Goal: Transaction & Acquisition: Purchase product/service

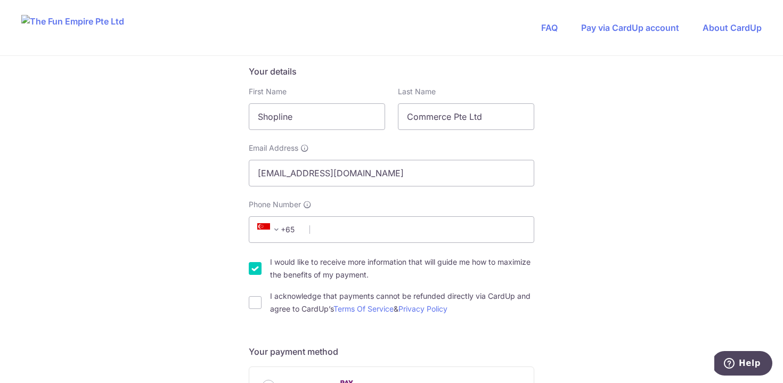
scroll to position [173, 0]
click at [319, 113] on input "Shopline" at bounding box center [317, 116] width 136 height 27
type input "Hui En"
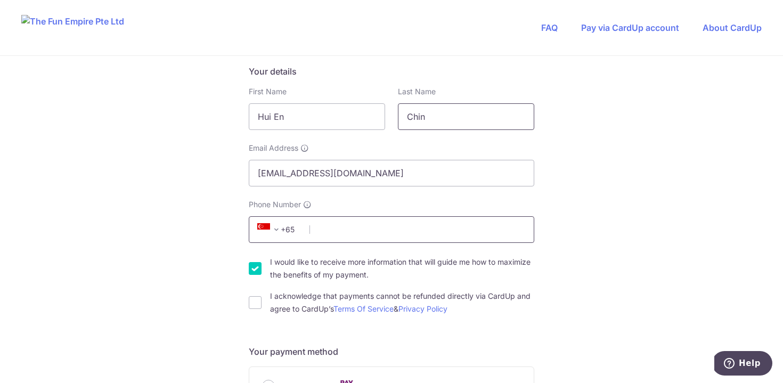
type input "Chin"
click at [348, 231] on input "Phone Number" at bounding box center [392, 229] width 286 height 27
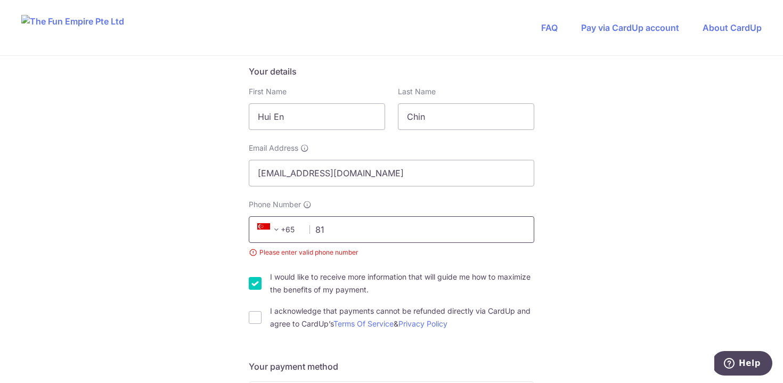
type input "8"
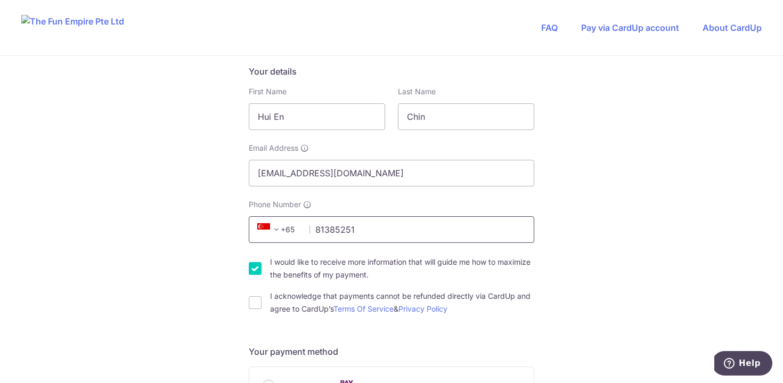
type input "81385251"
click at [256, 266] on input "I would like to receive more information that will guide me how to maximize the…" at bounding box center [255, 268] width 13 height 13
checkbox input "false"
click at [256, 304] on input "I acknowledge that payments cannot be refunded directly via CardUp and agree to…" at bounding box center [255, 302] width 13 height 13
checkbox input "true"
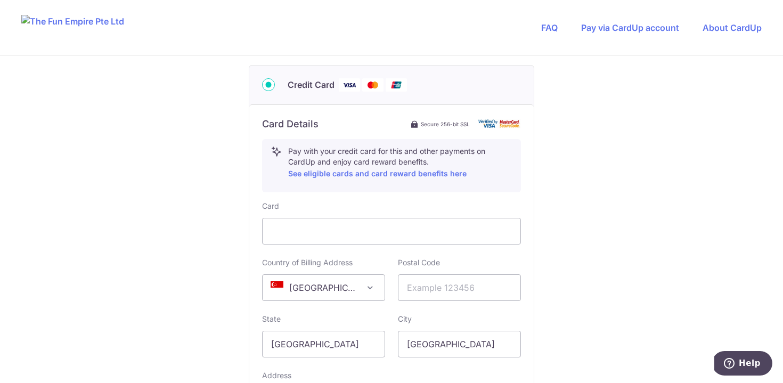
scroll to position [501, 0]
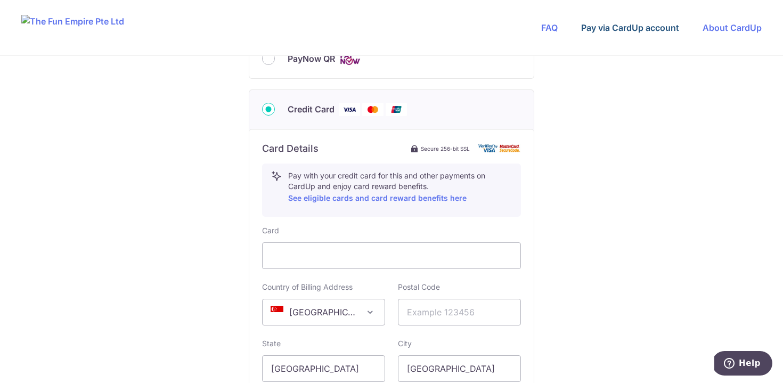
click at [619, 28] on link "Pay via CardUp account" at bounding box center [630, 27] width 98 height 11
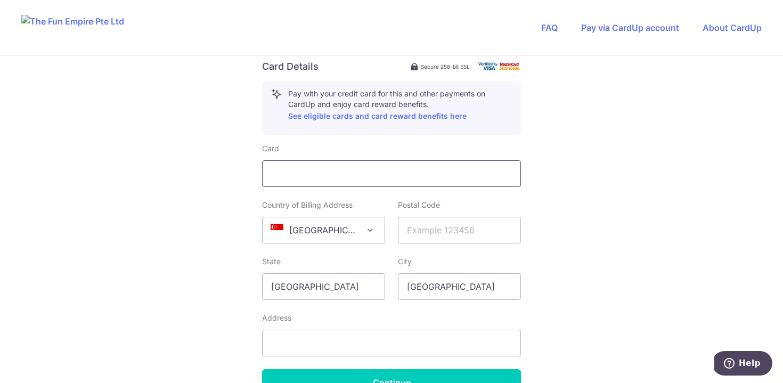
scroll to position [583, 0]
click at [452, 223] on input "text" at bounding box center [459, 229] width 123 height 27
type input "117440"
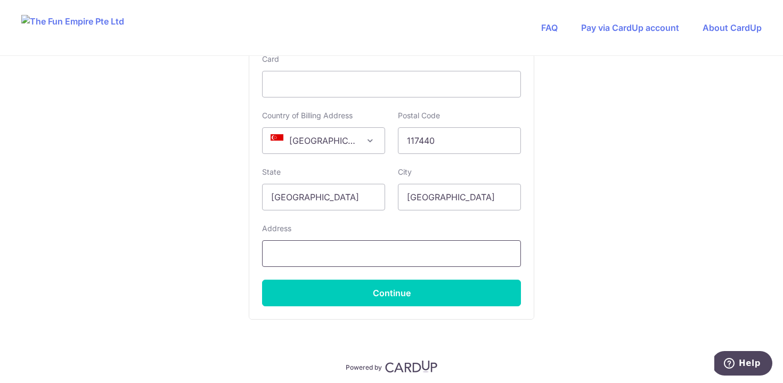
click at [487, 247] on input "text" at bounding box center [391, 253] width 259 height 27
type input "30 Pasir Panjang Road, #15-31A Mapletree Business City"
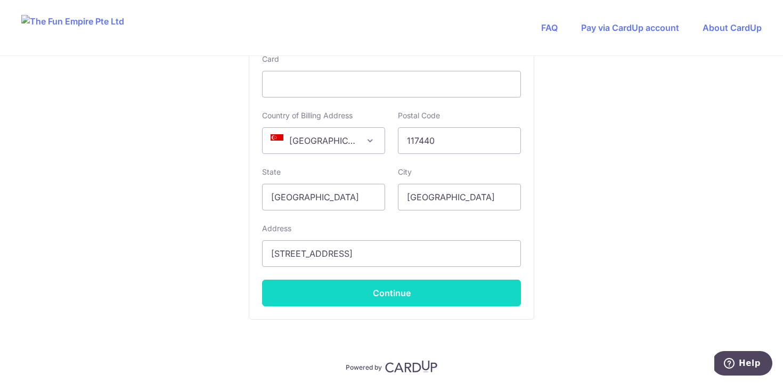
click at [410, 300] on button "Continue" at bounding box center [391, 293] width 259 height 27
type input "**** 1784"
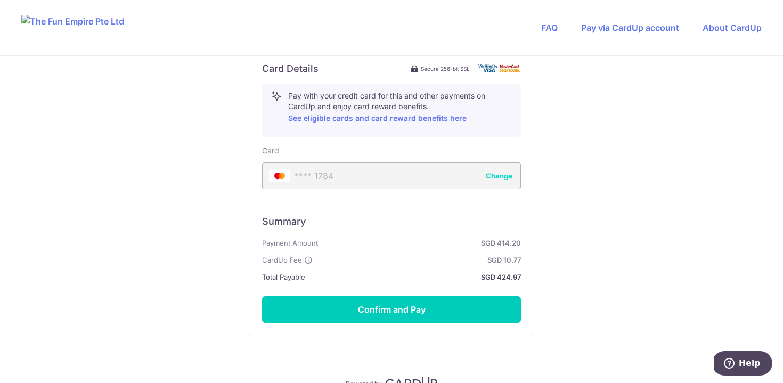
scroll to position [637, 0]
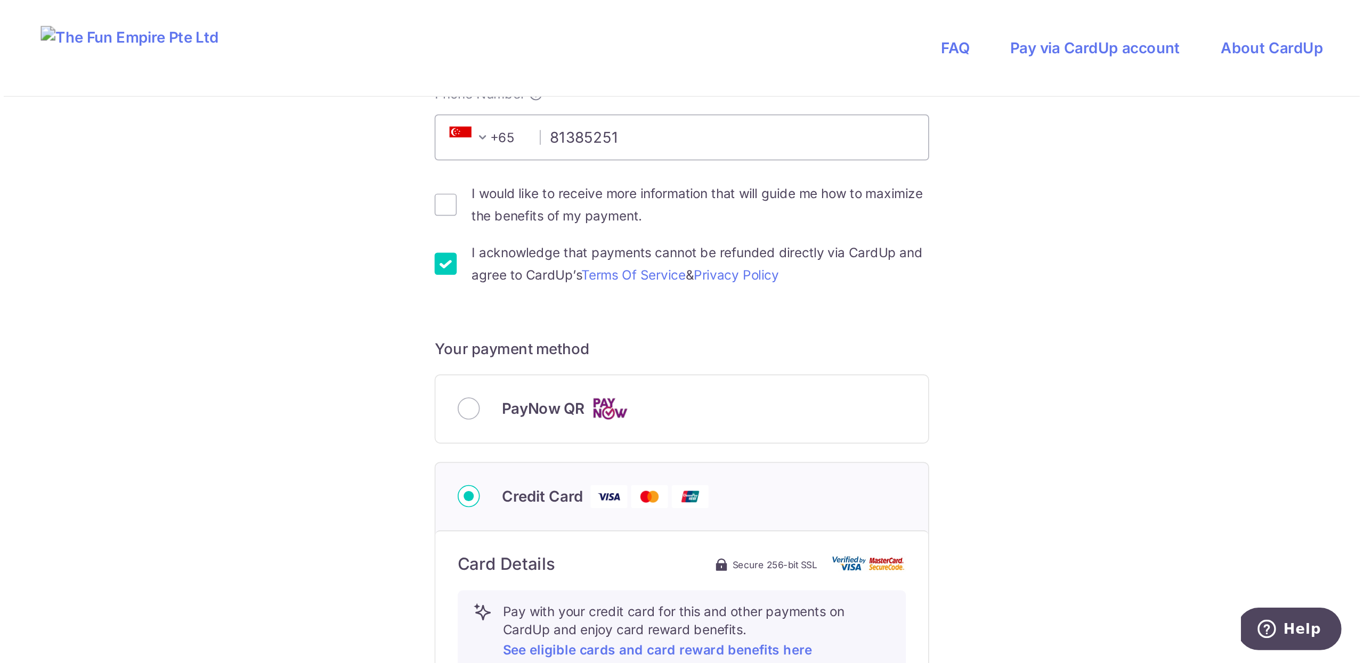
scroll to position [0, 0]
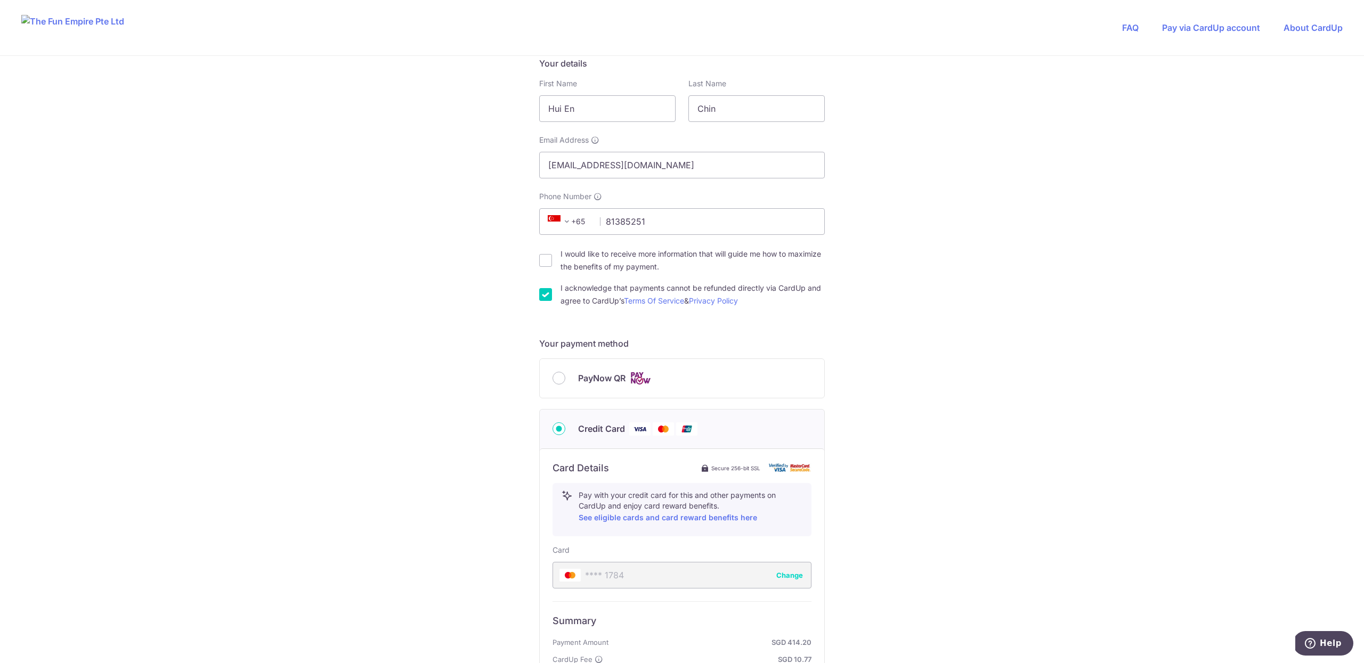
scroll to position [284, 0]
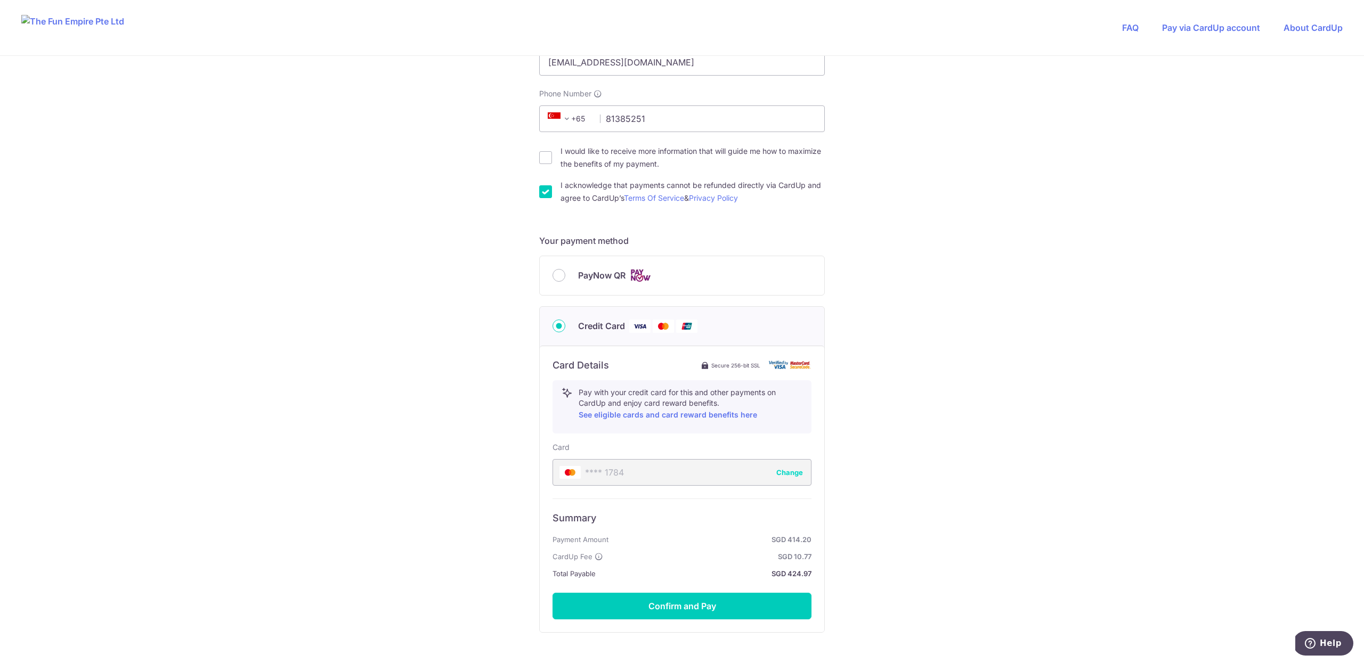
click at [783, 371] on div "You are paying The Fun Empire Pte Ltd The Fun Empire Pte Ltd uses CardUp to acc…" at bounding box center [682, 254] width 1364 height 964
click at [783, 382] on div "You are paying The Fun Empire Pte Ltd The Fun Empire Pte Ltd uses CardUp to acc…" at bounding box center [682, 254] width 1364 height 964
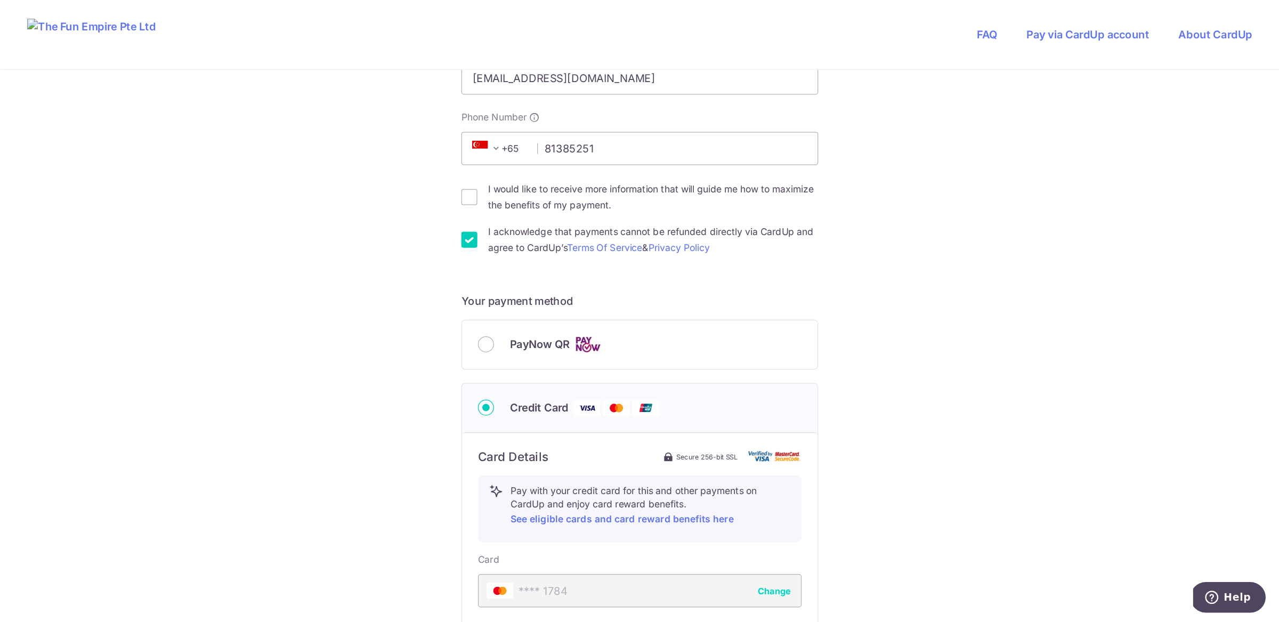
scroll to position [284, 0]
click at [760, 273] on div "You are paying The Fun Empire Pte Ltd The Fun Empire Pte Ltd uses CardUp to acc…" at bounding box center [511, 253] width 1023 height 964
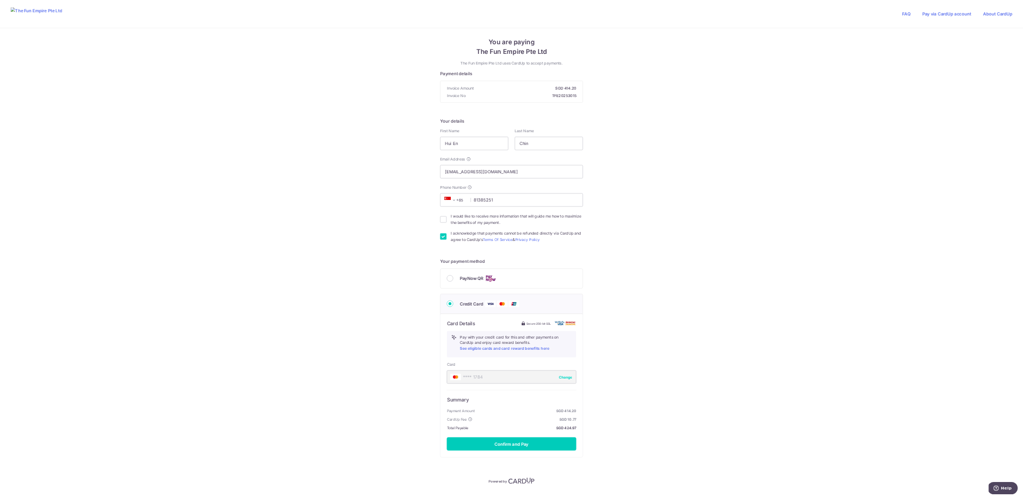
scroll to position [0, 0]
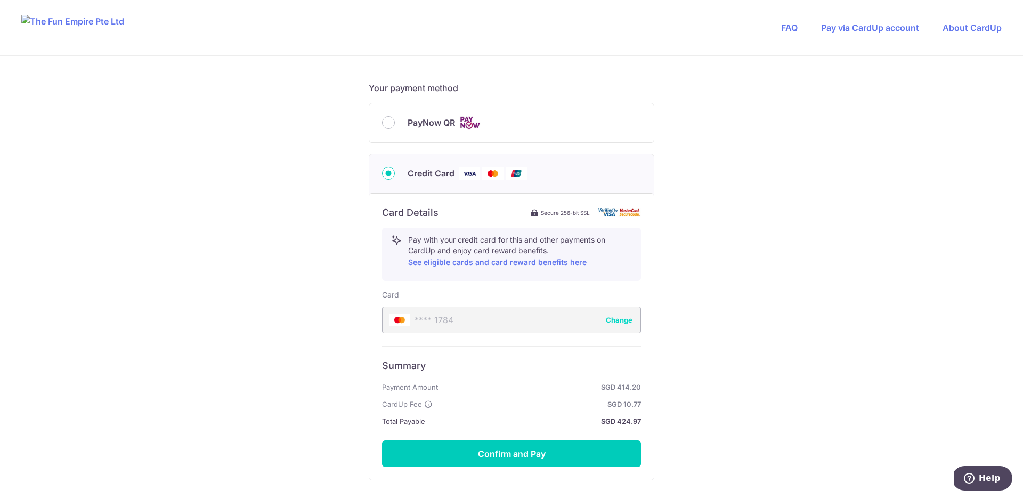
scroll to position [522, 0]
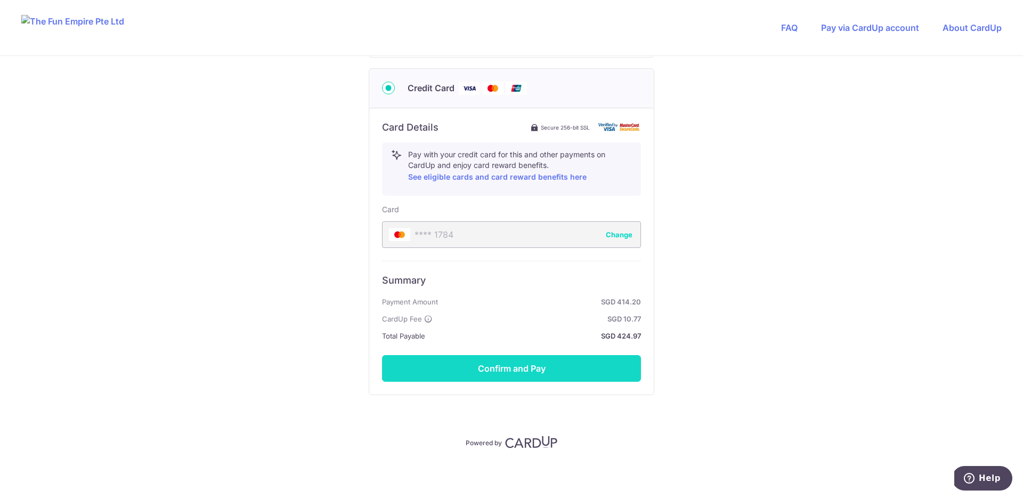
click at [600, 363] on button "Confirm and Pay" at bounding box center [511, 368] width 259 height 27
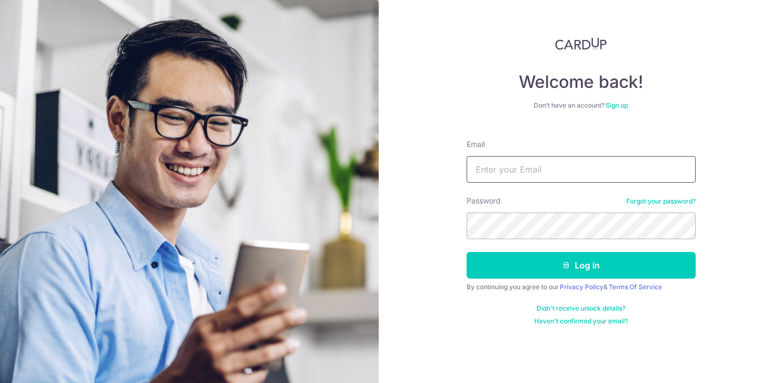
click at [527, 167] on input "Email" at bounding box center [581, 169] width 229 height 27
click at [533, 168] on input "Email" at bounding box center [581, 169] width 229 height 27
type input "chinhuien97@gmail.com"
click at [467, 252] on button "Log in" at bounding box center [581, 265] width 229 height 27
